Goal: Information Seeking & Learning: Check status

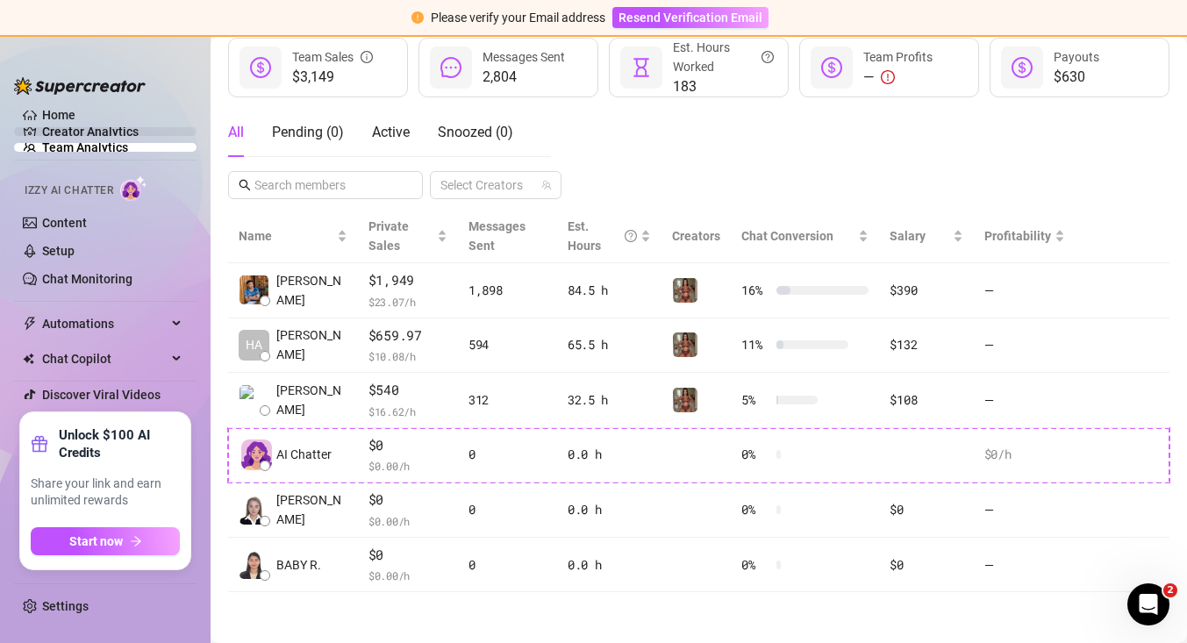
click at [112, 131] on link "Creator Analytics" at bounding box center [112, 132] width 140 height 28
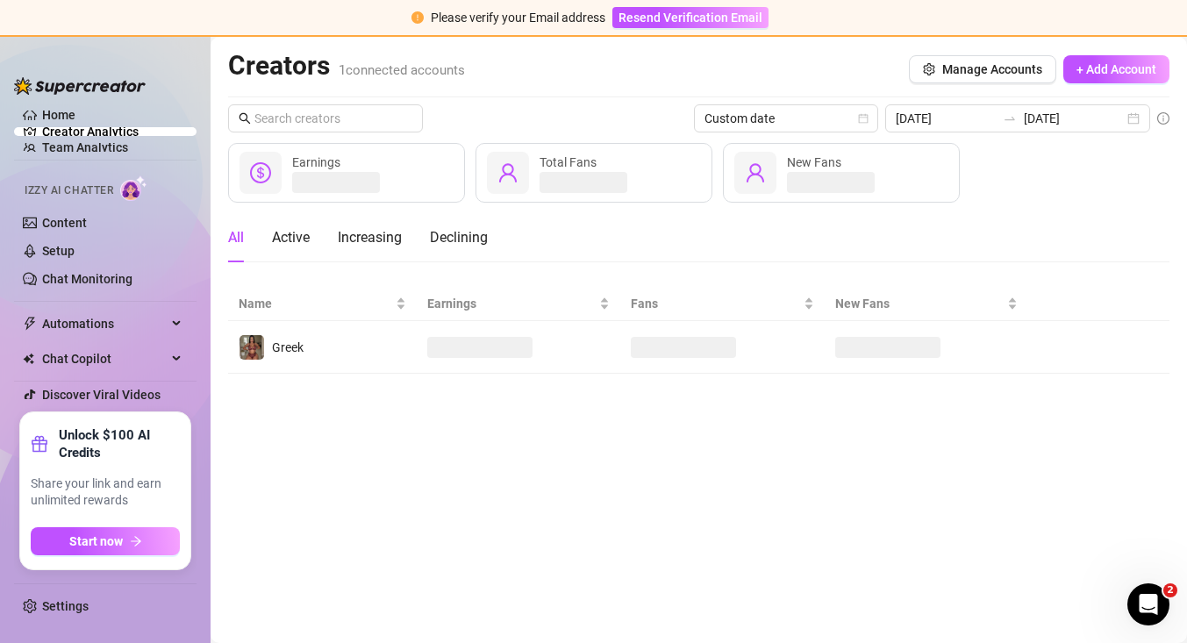
click at [306, 379] on main "Creators 1 connected accounts Manage Accounts + Add Account Custom date [DATE] …" at bounding box center [698, 340] width 976 height 606
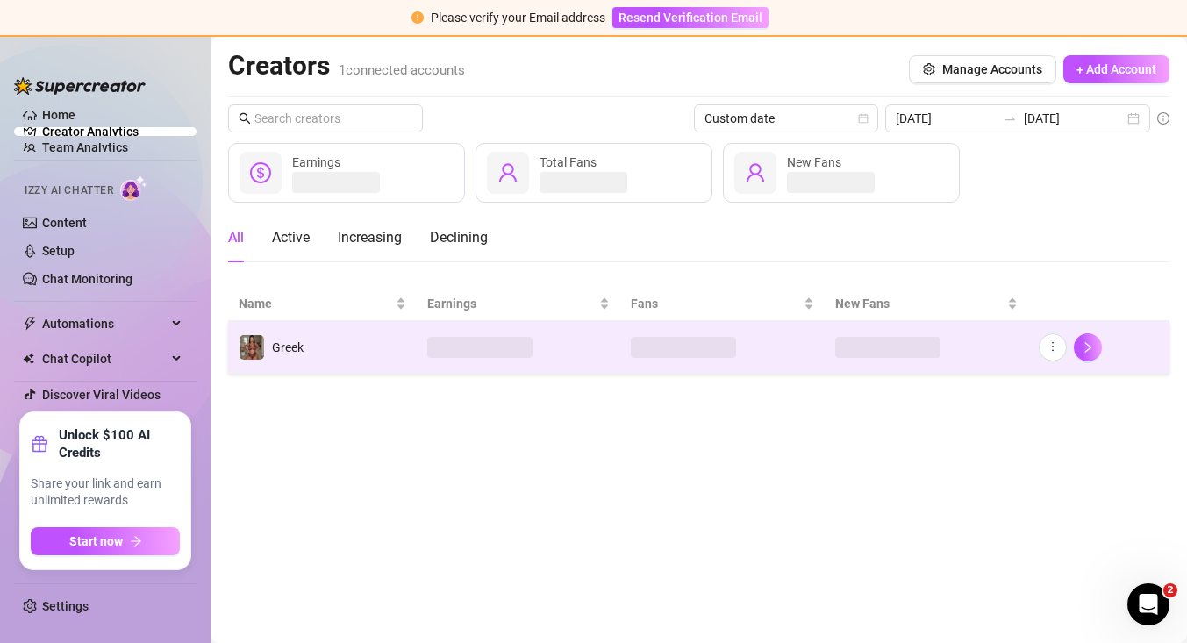
click at [309, 351] on td "Greek" at bounding box center [322, 347] width 189 height 53
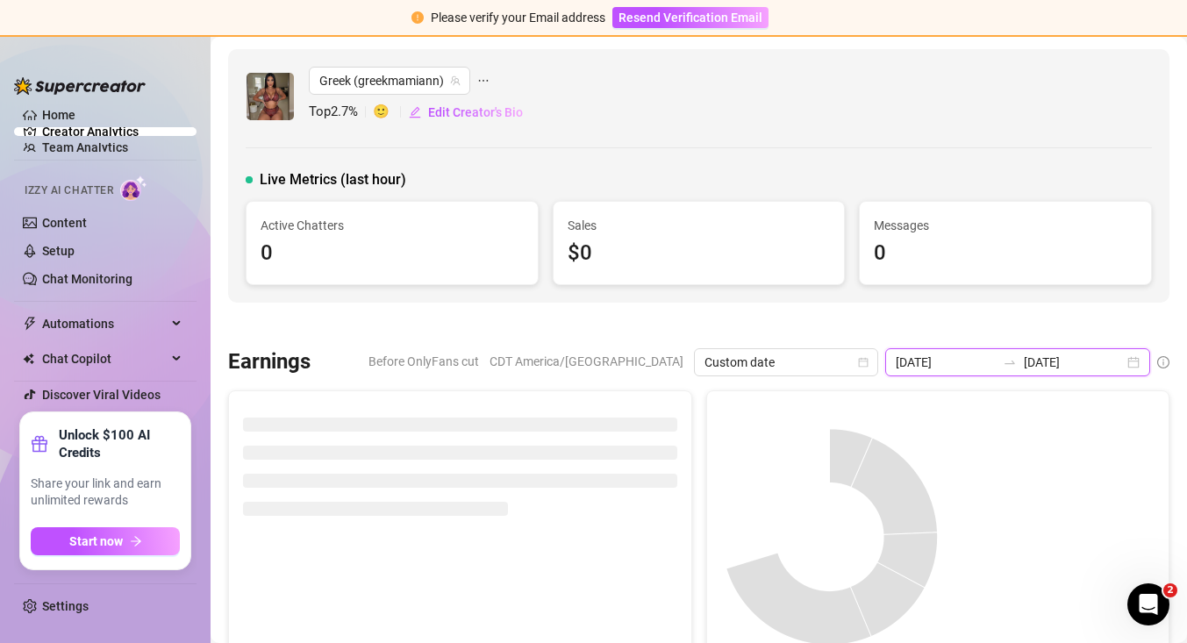
click at [958, 366] on input "[DATE]" at bounding box center [945, 362] width 100 height 19
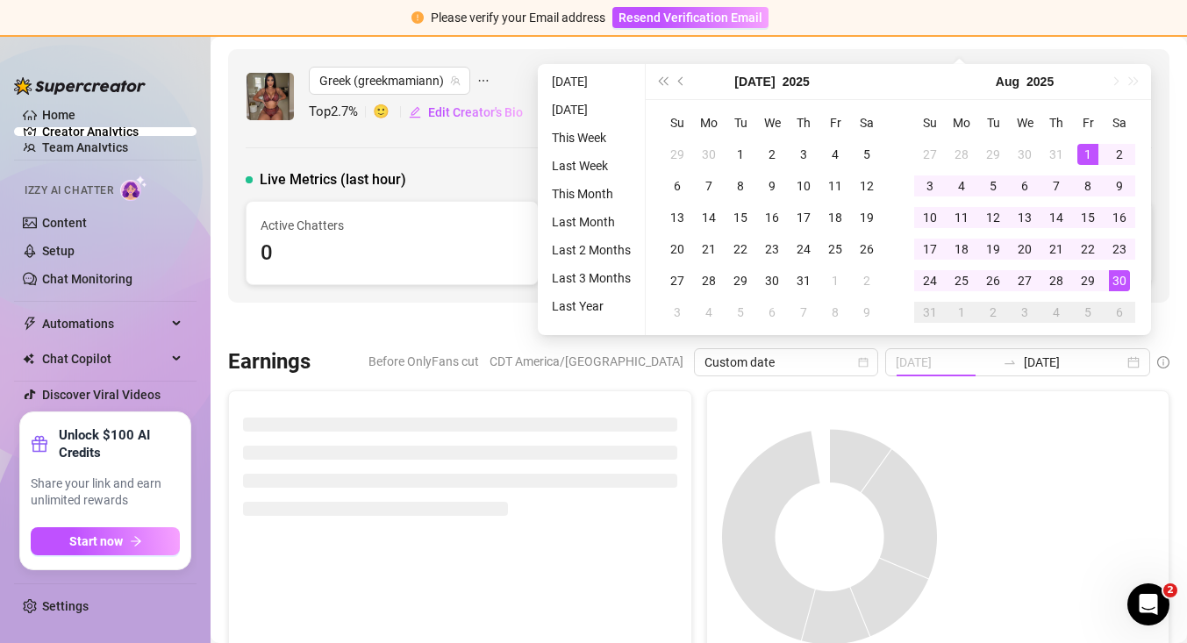
click at [1082, 154] on div "1" at bounding box center [1087, 154] width 21 height 21
type input "[DATE]"
click at [1126, 276] on div "30" at bounding box center [1119, 280] width 21 height 21
type input "[DATE]"
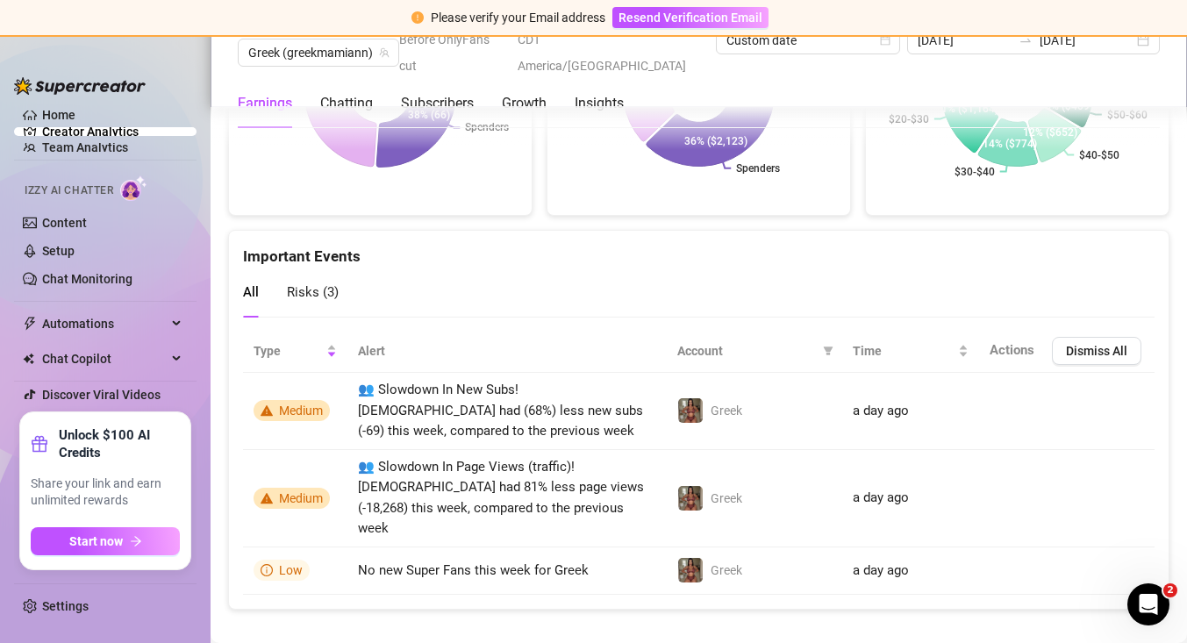
scroll to position [4064, 0]
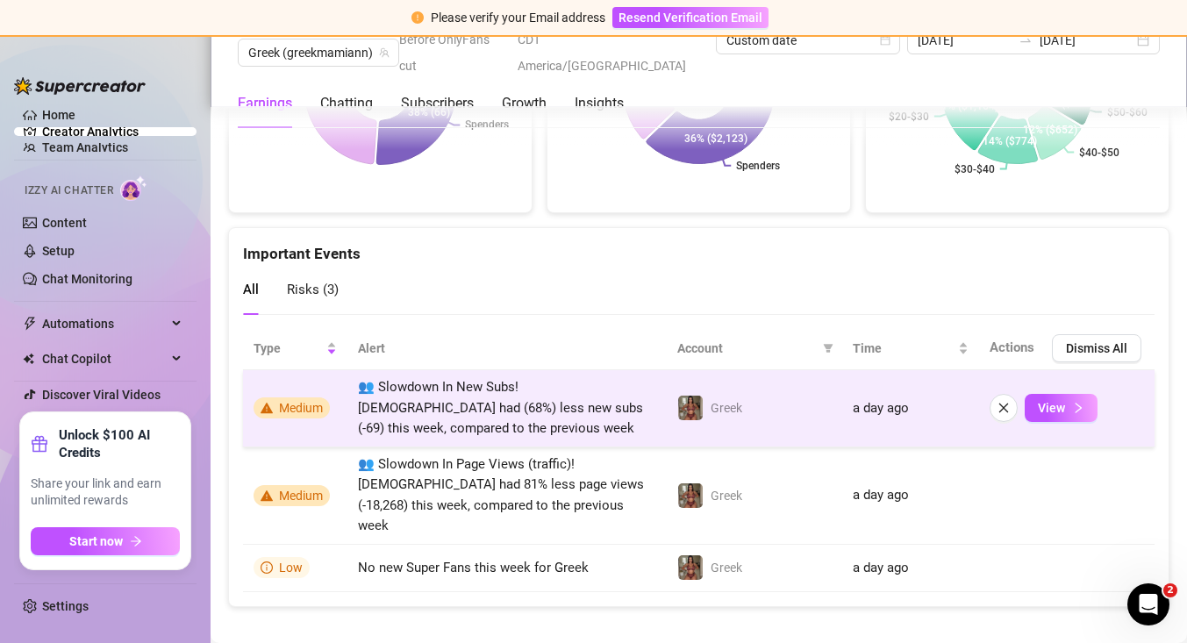
click at [595, 393] on span "👥 Slowdown In New Subs! [DEMOGRAPHIC_DATA] had (68%) less new subs (-69) this w…" at bounding box center [500, 407] width 285 height 57
click at [1044, 410] on span "View" at bounding box center [1050, 408] width 27 height 14
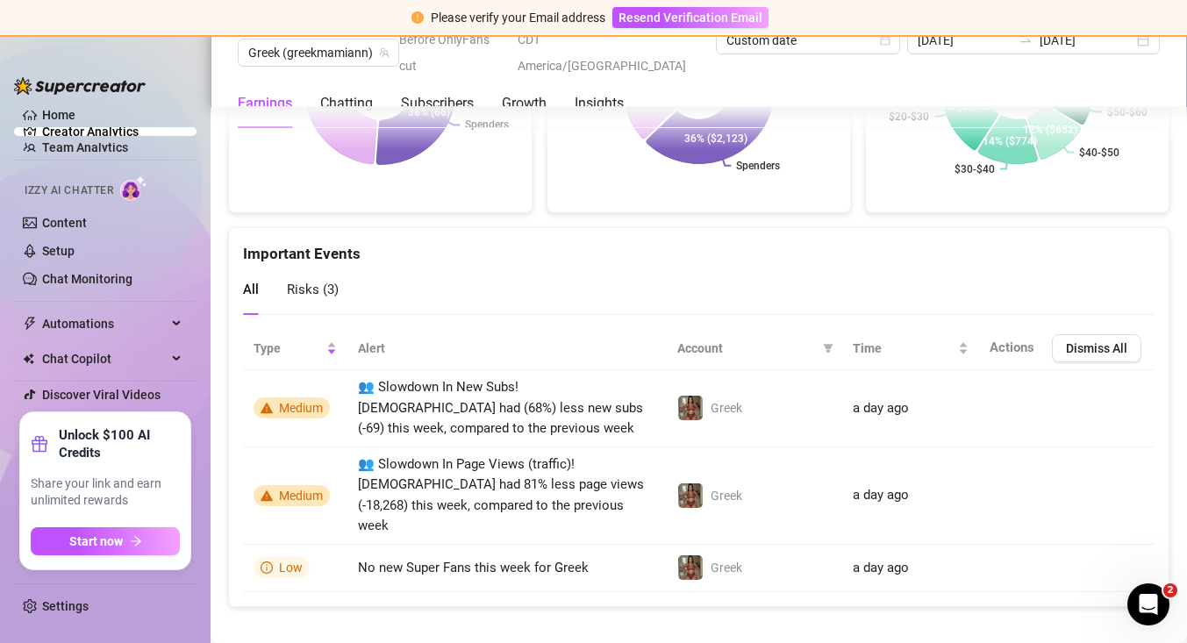
click at [322, 297] on span "Risks ( 3 )" at bounding box center [313, 290] width 52 height 16
drag, startPoint x: 267, startPoint y: 308, endPoint x: 380, endPoint y: 309, distance: 112.3
click at [279, 308] on div "All Risks ( 3 )" at bounding box center [291, 290] width 96 height 50
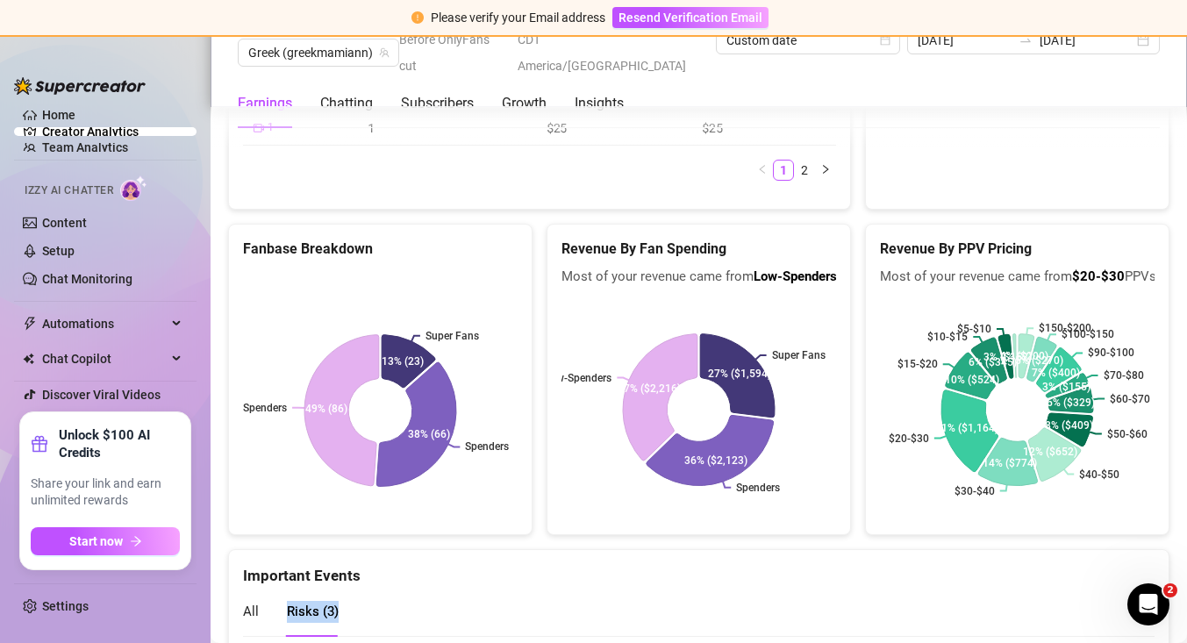
scroll to position [3724, 0]
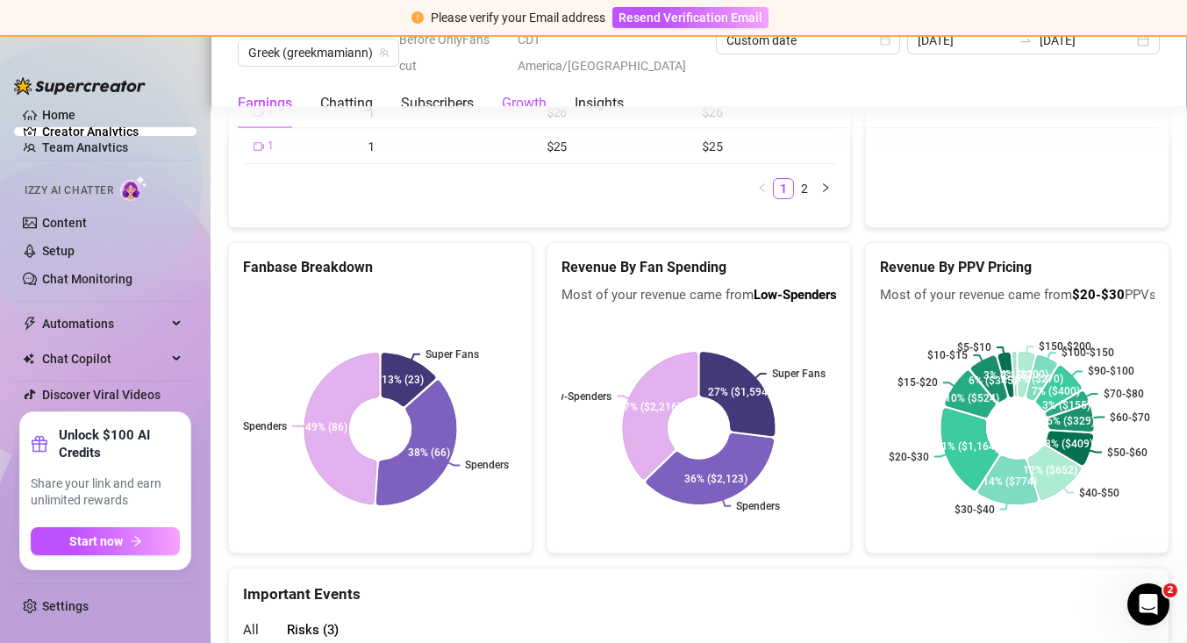
click at [539, 93] on div "Growth" at bounding box center [524, 103] width 45 height 21
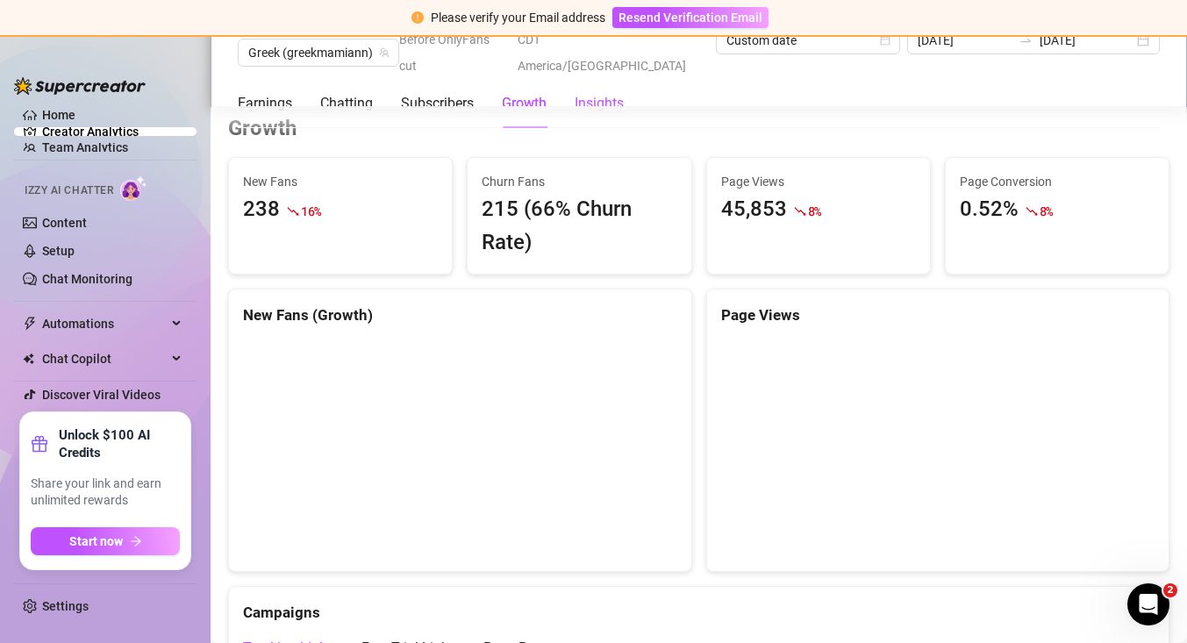
click at [597, 93] on div "Insights" at bounding box center [598, 103] width 49 height 21
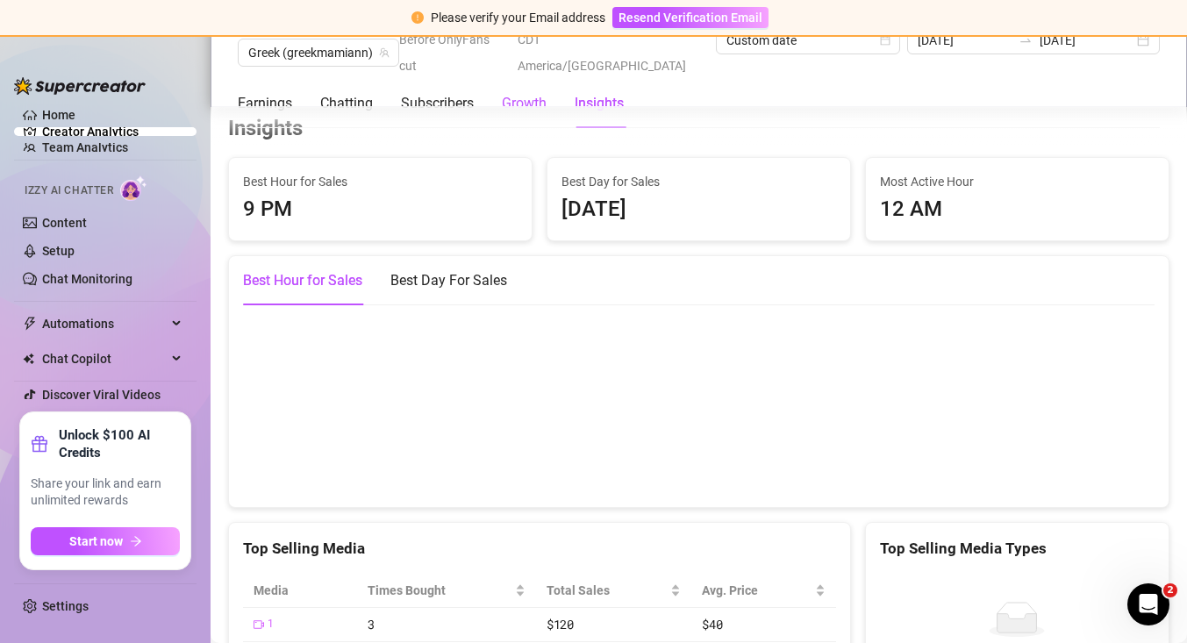
click at [544, 93] on div "Growth" at bounding box center [524, 103] width 45 height 21
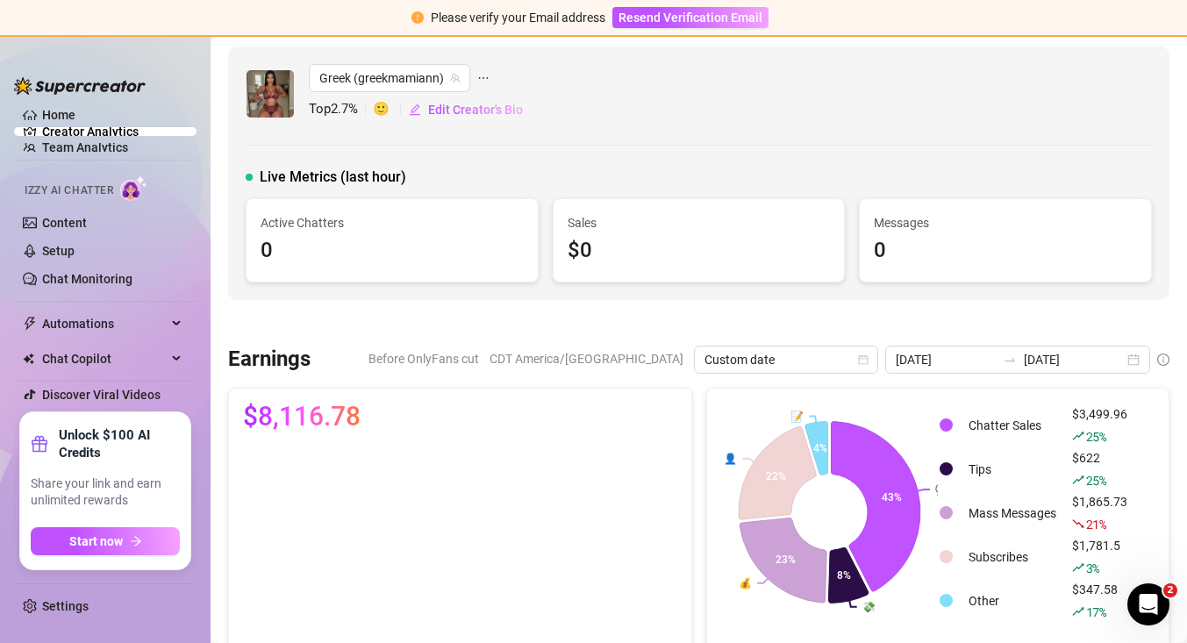
scroll to position [0, 0]
